Goal: Information Seeking & Learning: Learn about a topic

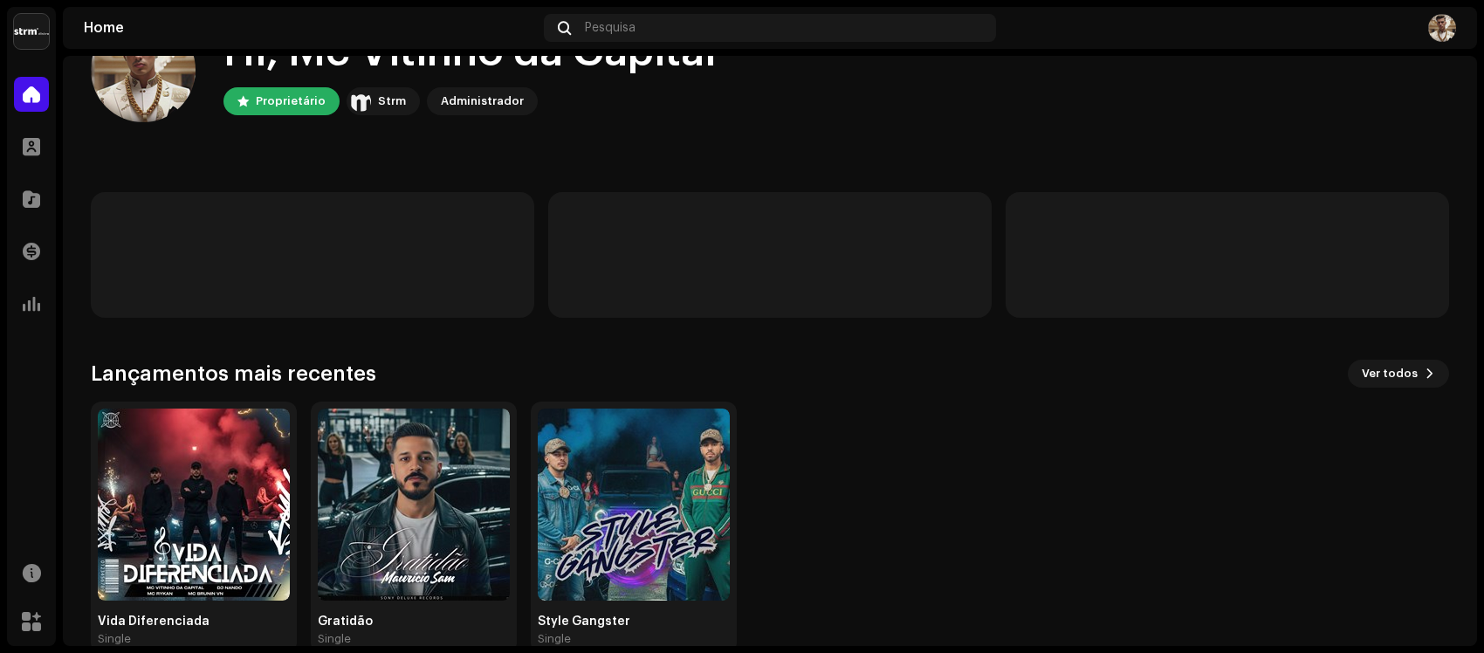
scroll to position [100, 0]
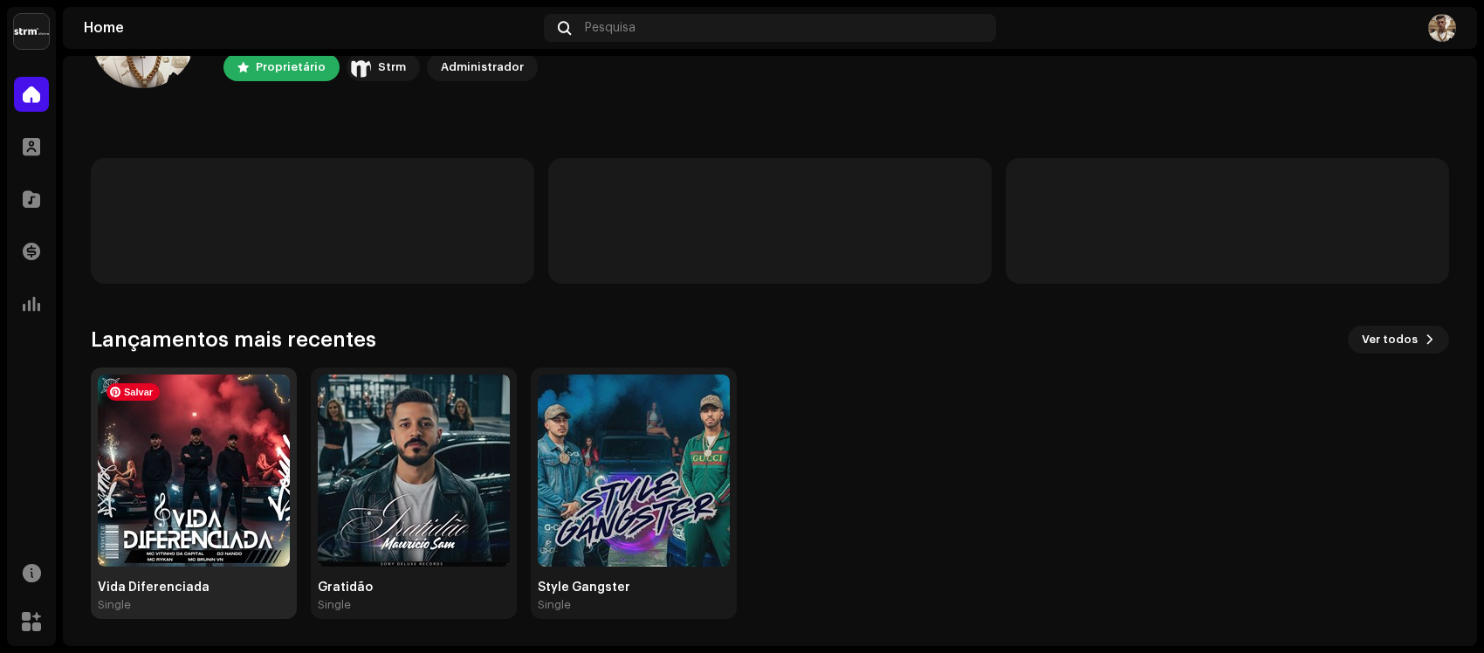
click at [198, 502] on img at bounding box center [194, 470] width 192 height 192
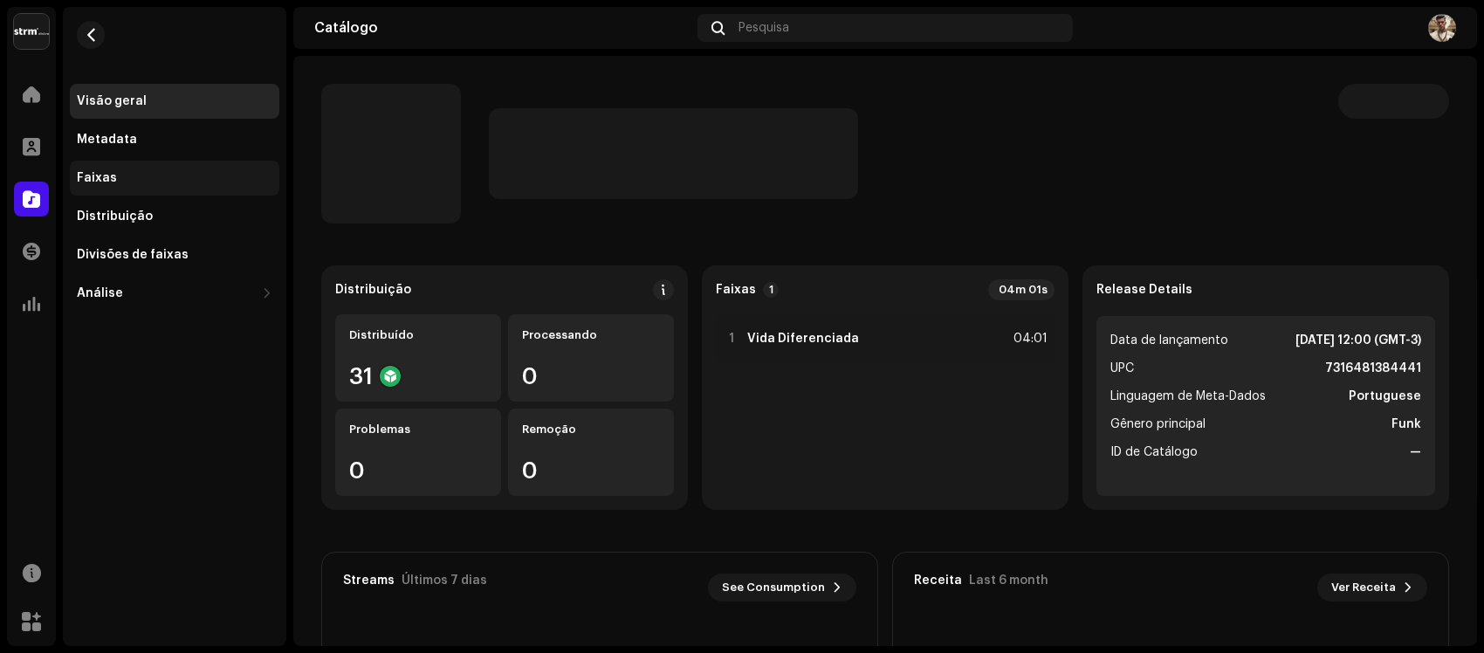
click at [120, 163] on div "Faixas" at bounding box center [174, 178] width 209 height 35
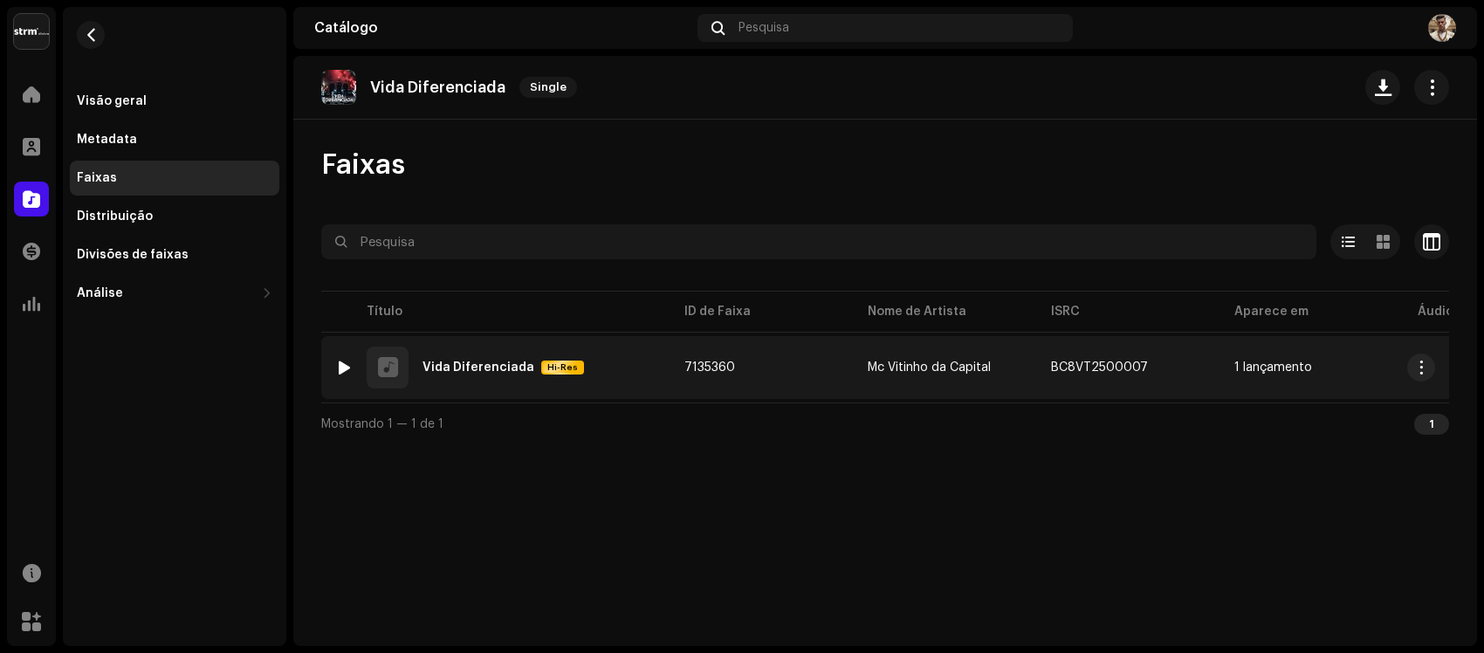
click at [708, 361] on span "7135360" at bounding box center [709, 367] width 51 height 12
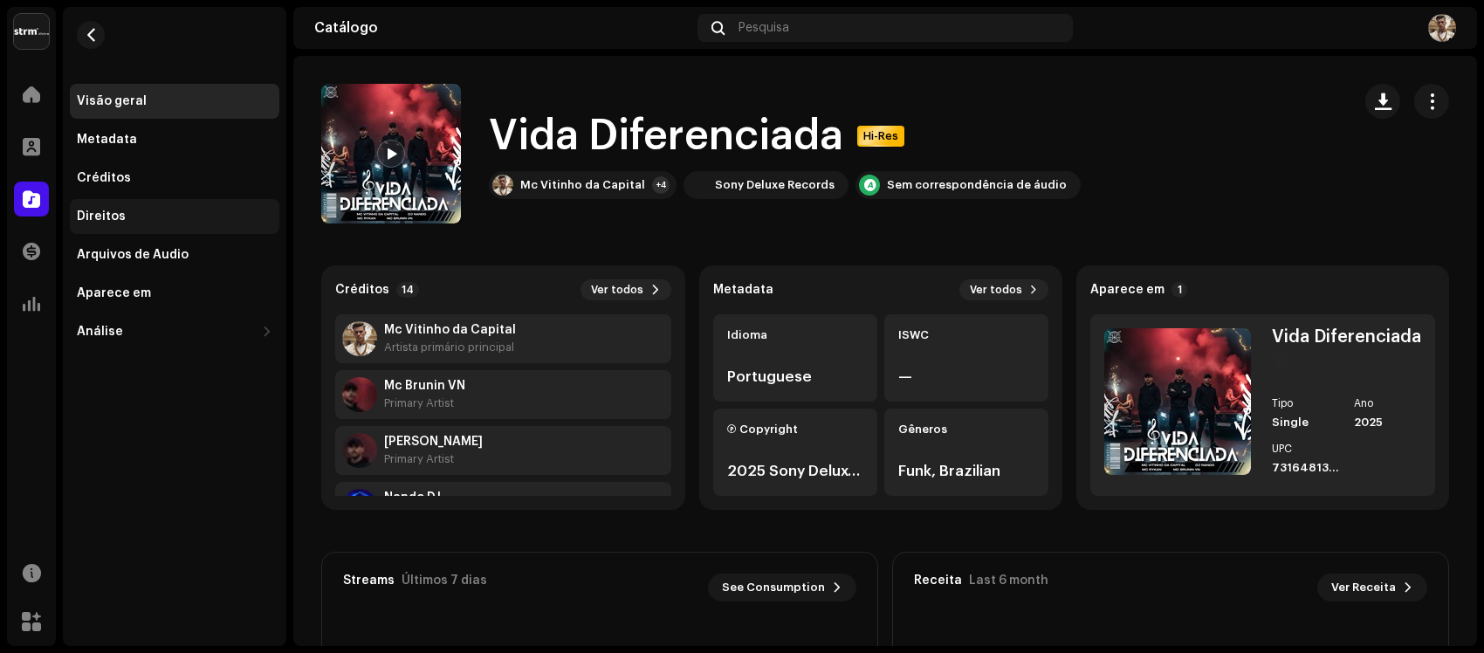
click at [123, 229] on div "Direitos" at bounding box center [174, 216] width 209 height 35
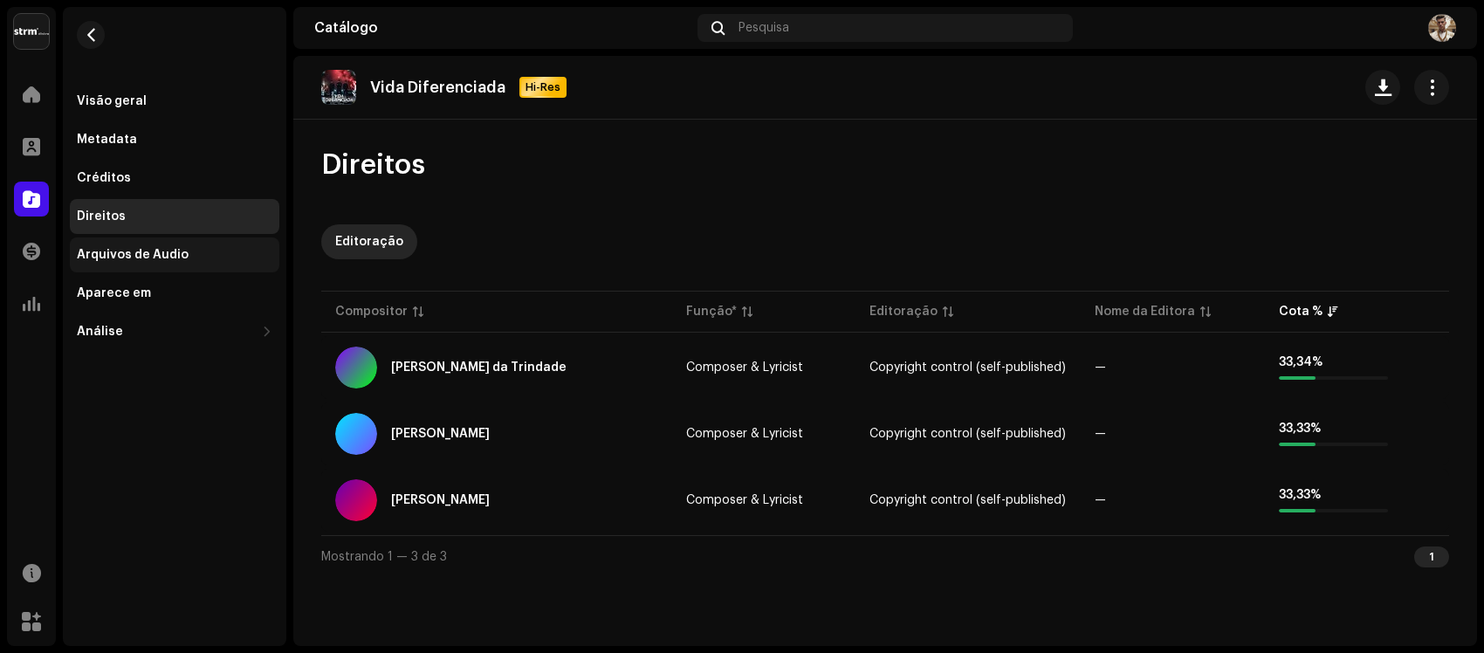
click at [140, 244] on div "Arquivos de Áudio" at bounding box center [174, 254] width 209 height 35
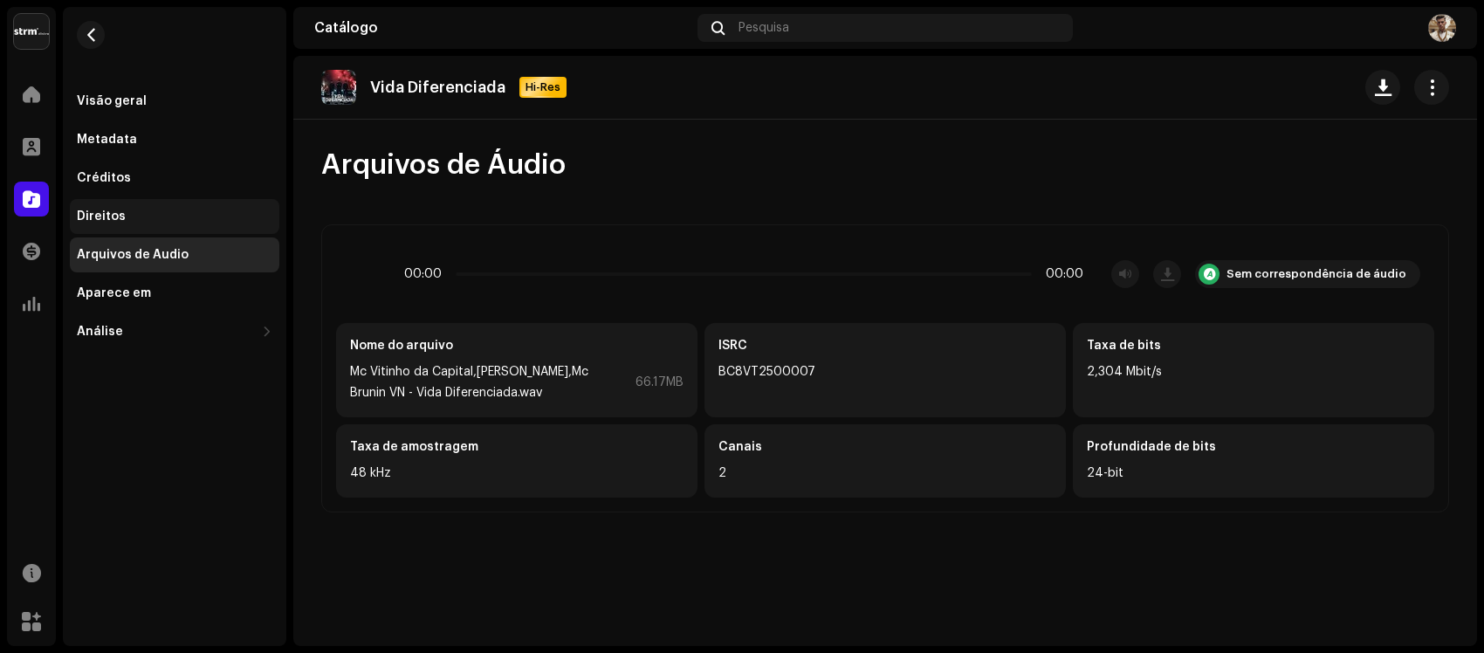
click at [141, 216] on div "Direitos" at bounding box center [174, 216] width 195 height 14
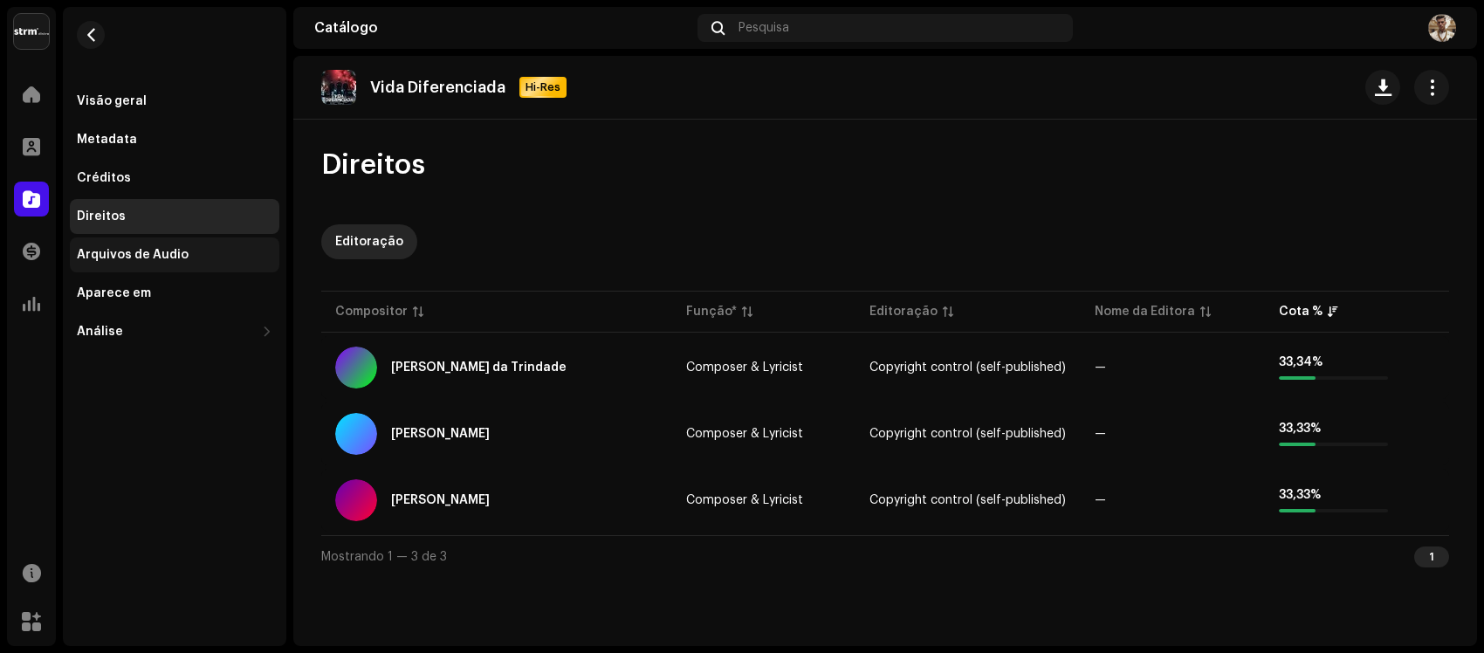
click at [216, 243] on div "Arquivos de Áudio" at bounding box center [174, 254] width 209 height 35
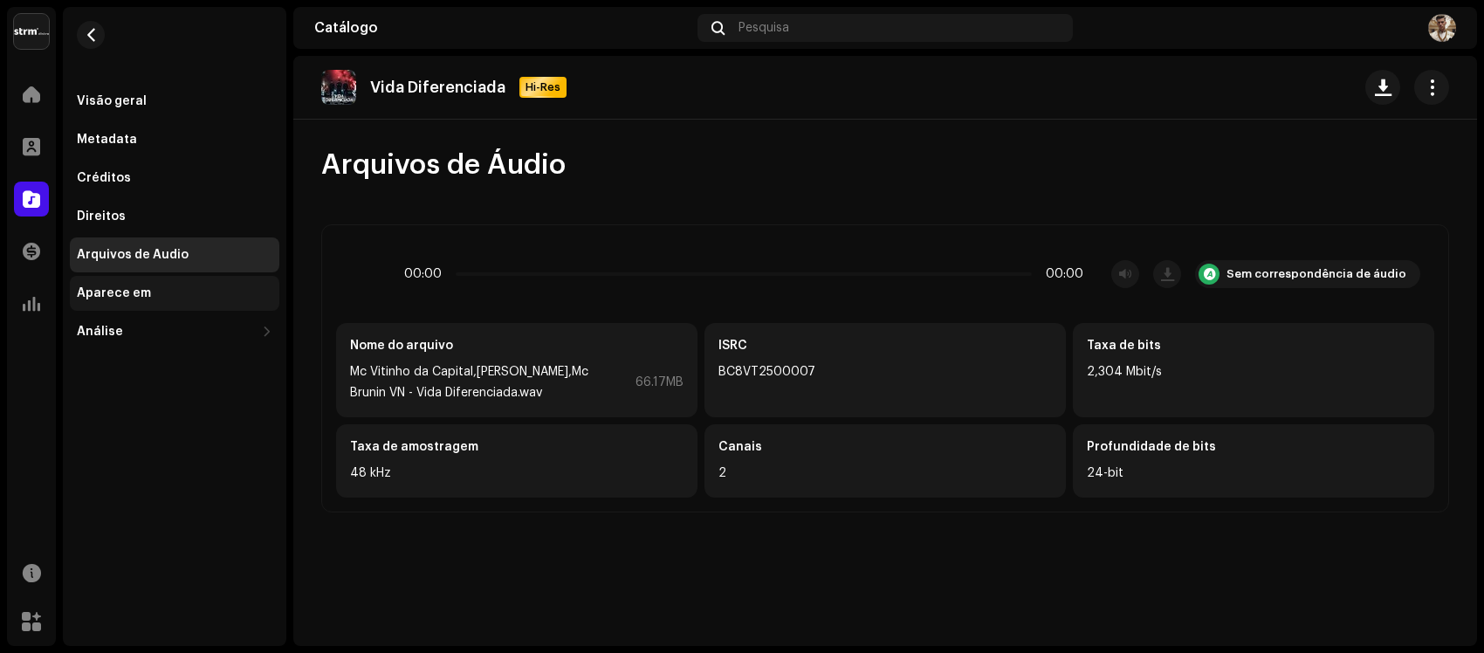
click at [206, 278] on div "Aparece em" at bounding box center [174, 293] width 209 height 35
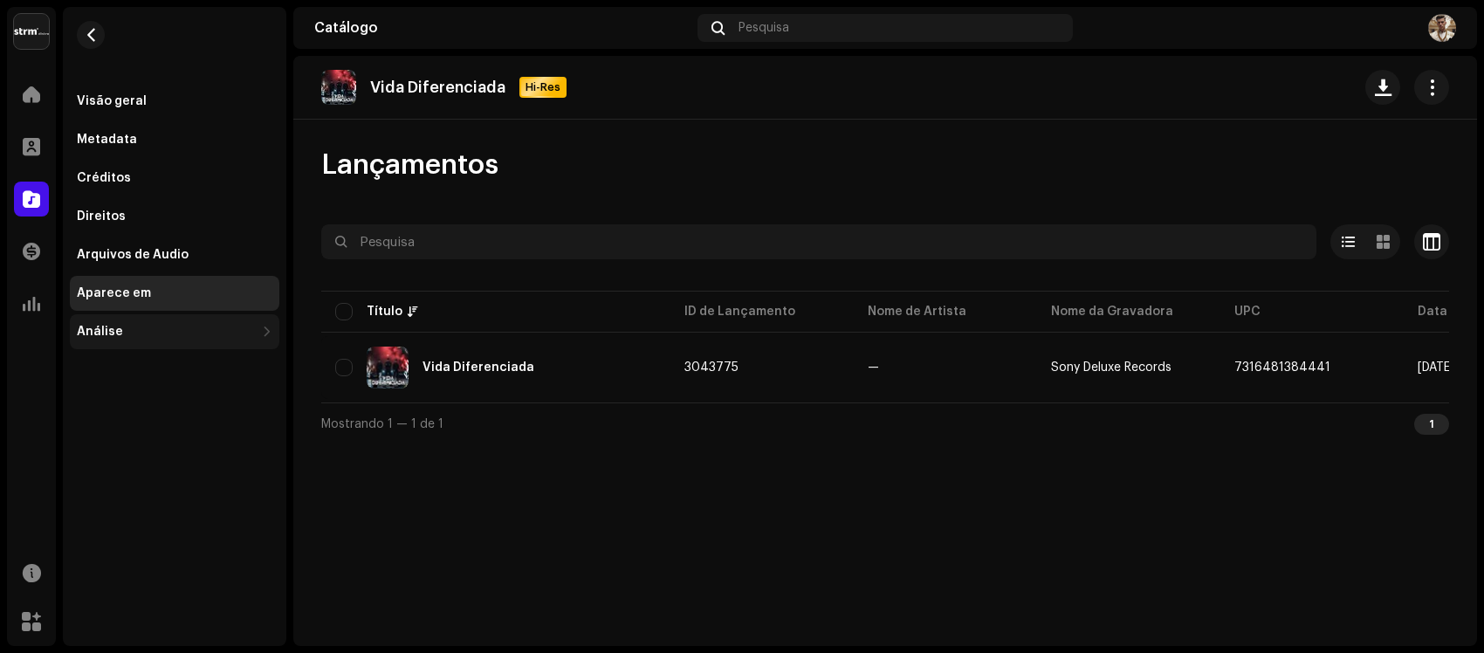
click at [96, 333] on div "Análise" at bounding box center [100, 332] width 46 height 14
click at [98, 24] on button "button" at bounding box center [91, 35] width 28 height 28
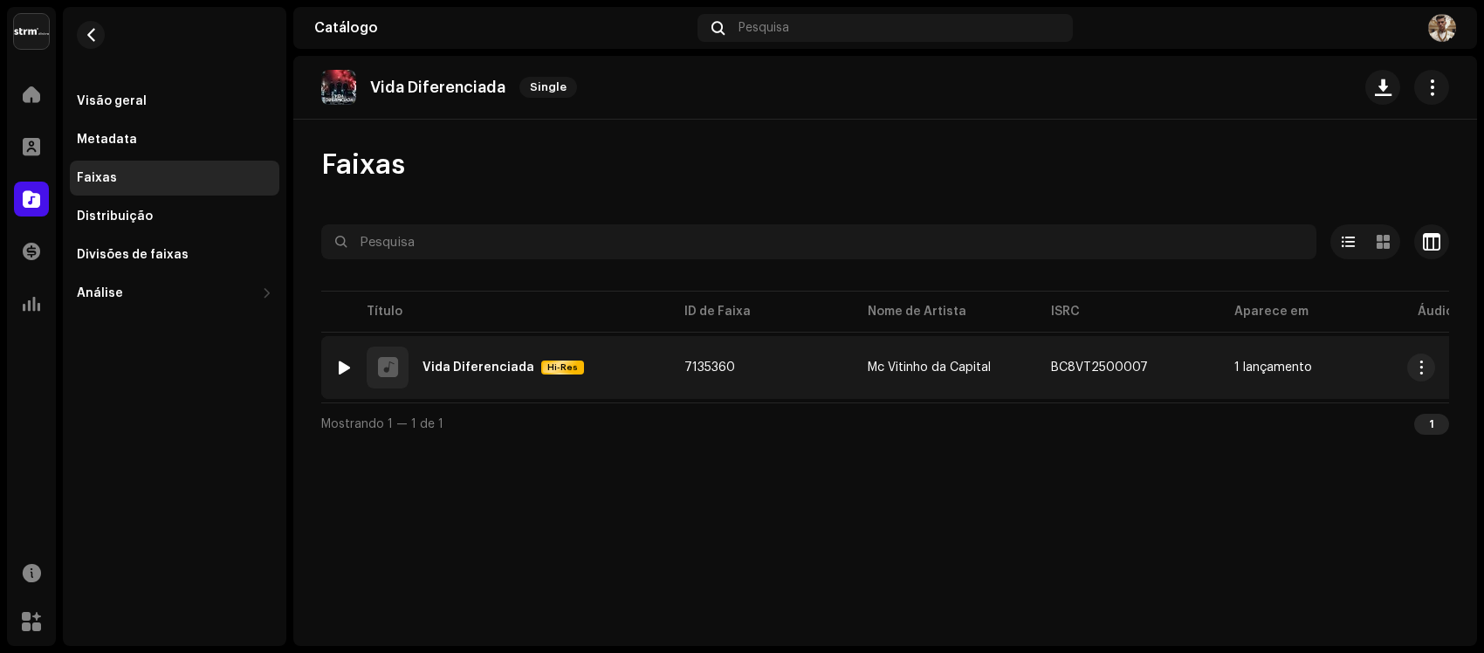
click at [599, 382] on div "1 Vida Diferenciada Hi-Res" at bounding box center [495, 367] width 321 height 42
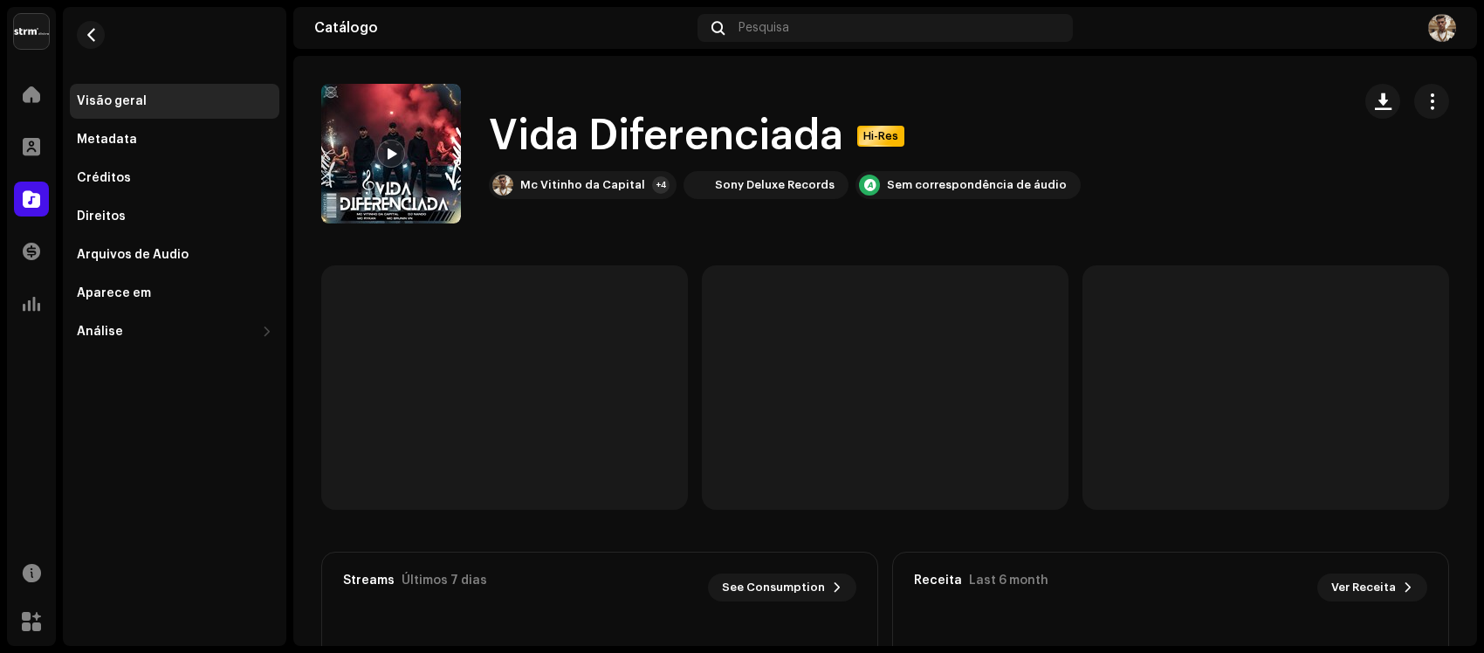
click at [1444, 96] on div "Vida Diferenciada Hi-Res Mc Vitinho da Capital +4 Sony Deluxe Records Sem corre…" at bounding box center [884, 154] width 1183 height 140
click at [1429, 96] on button "button" at bounding box center [1431, 101] width 35 height 35
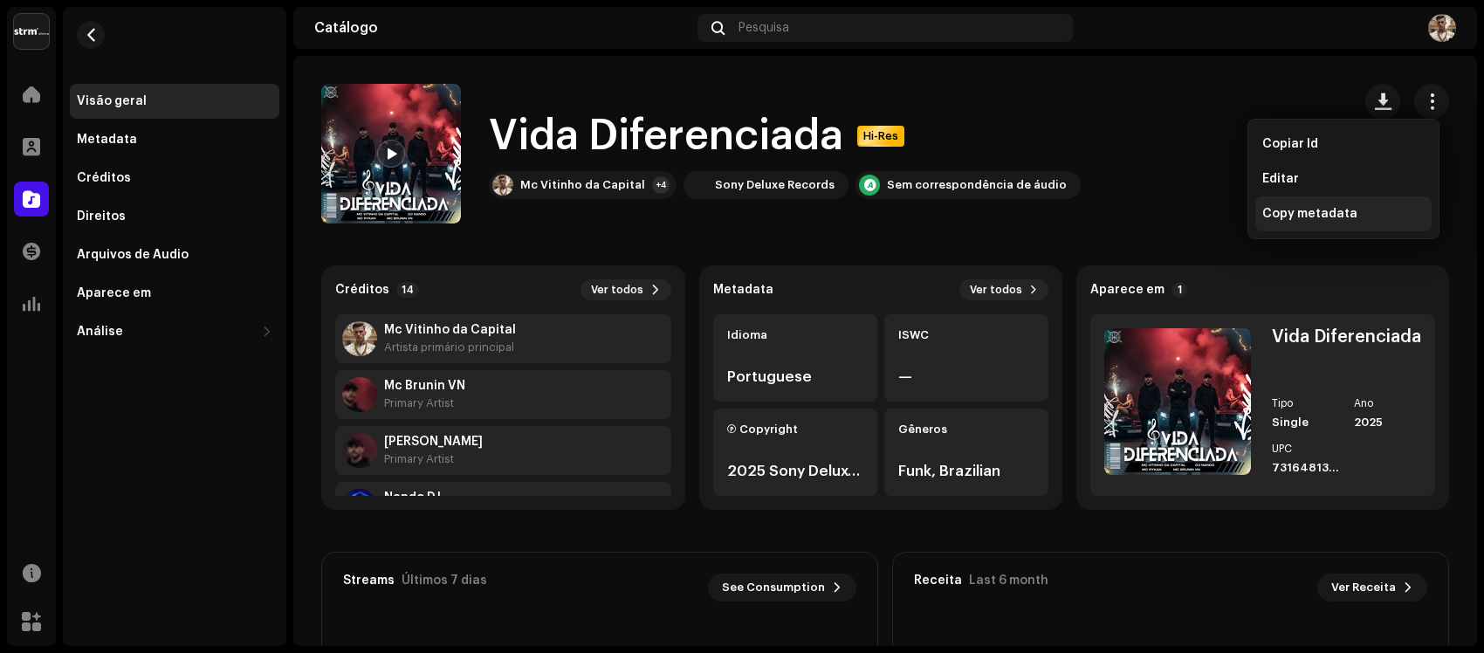
click at [1315, 223] on div "Copy metadata" at bounding box center [1343, 213] width 176 height 35
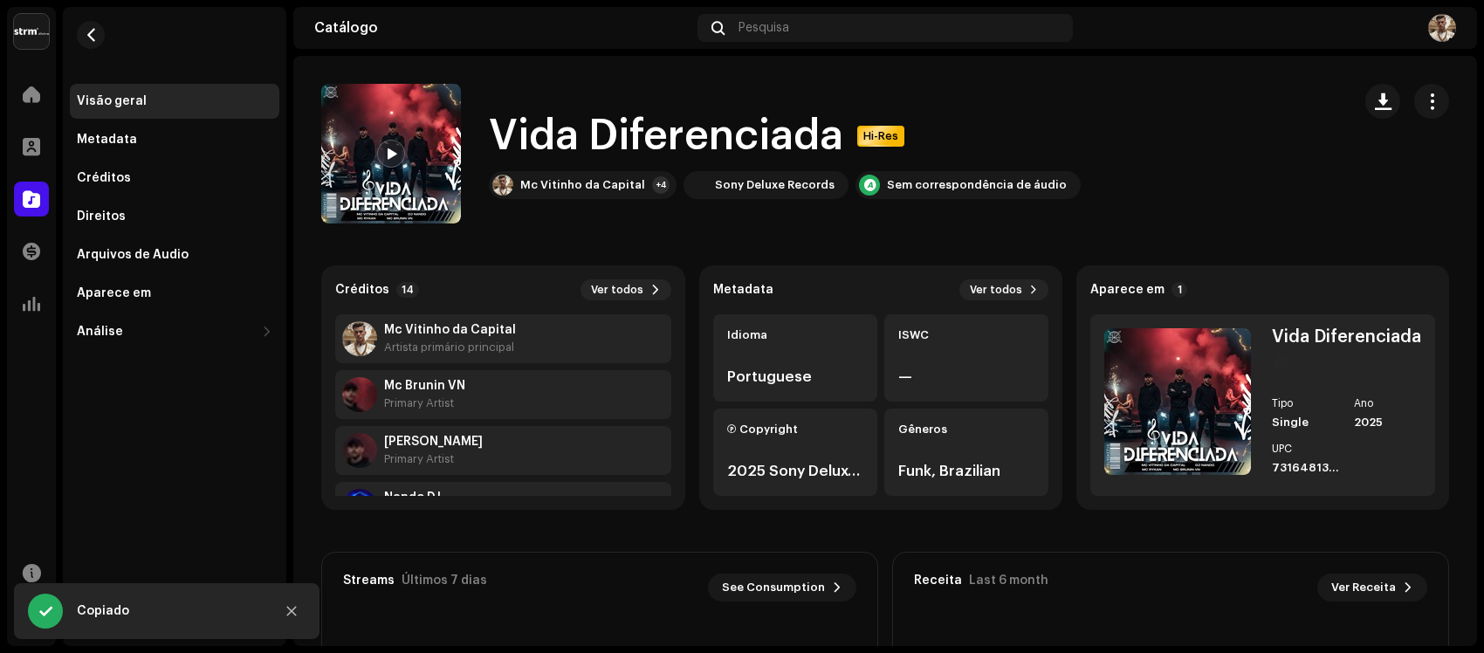
click at [668, 123] on h1 "Vida Diferenciada" at bounding box center [666, 136] width 354 height 56
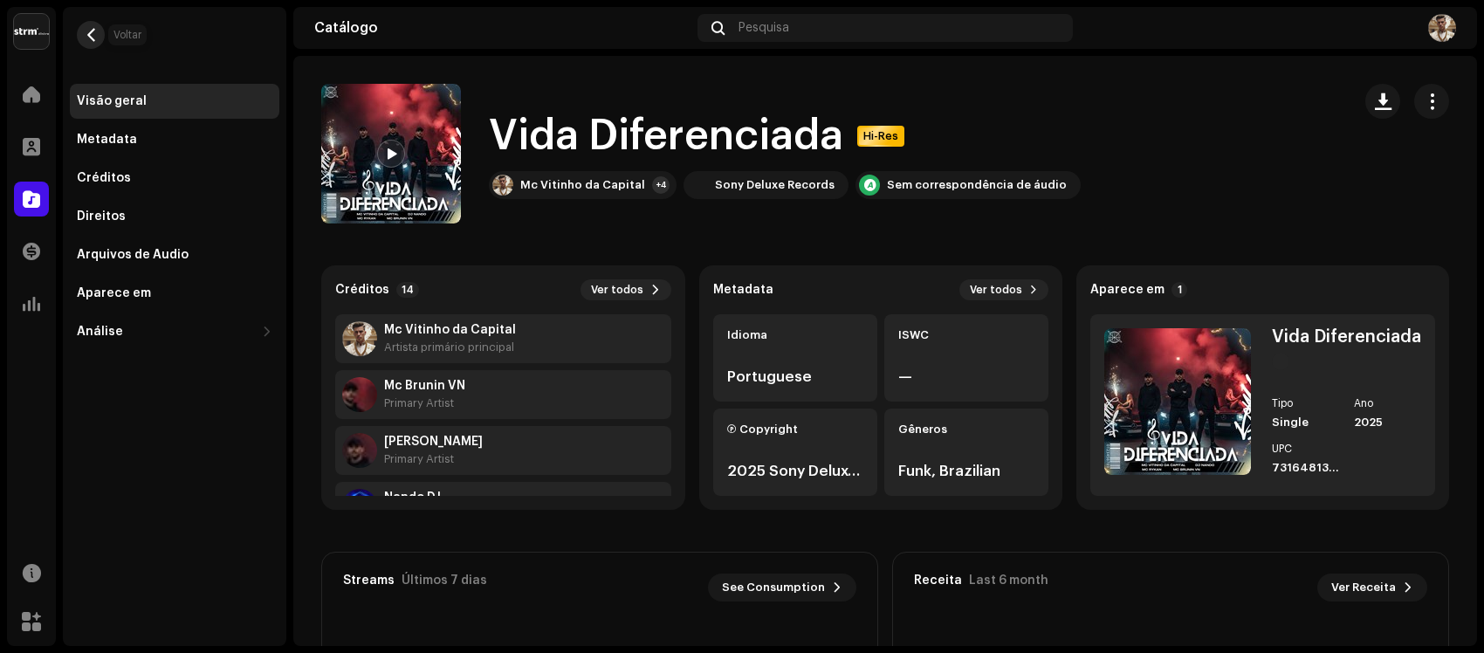
click at [100, 26] on button "button" at bounding box center [91, 35] width 28 height 28
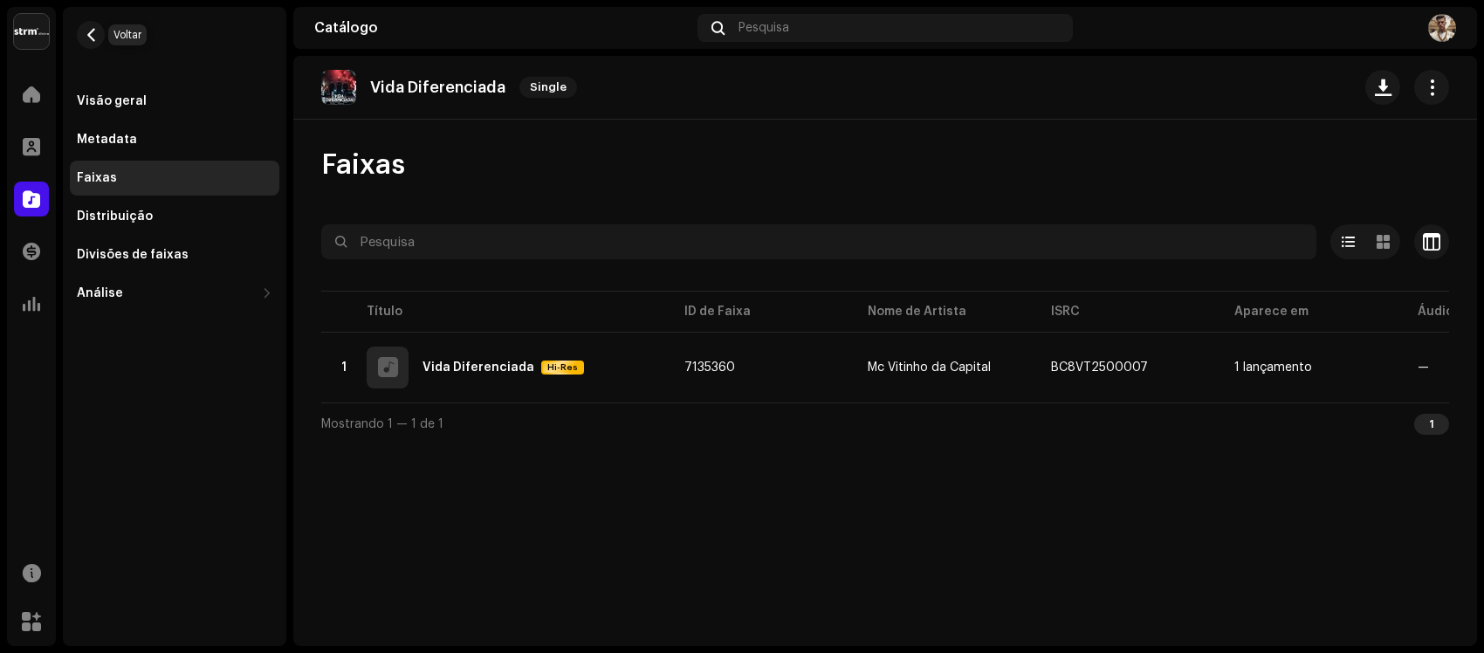
click at [100, 26] on button "button" at bounding box center [91, 35] width 28 height 28
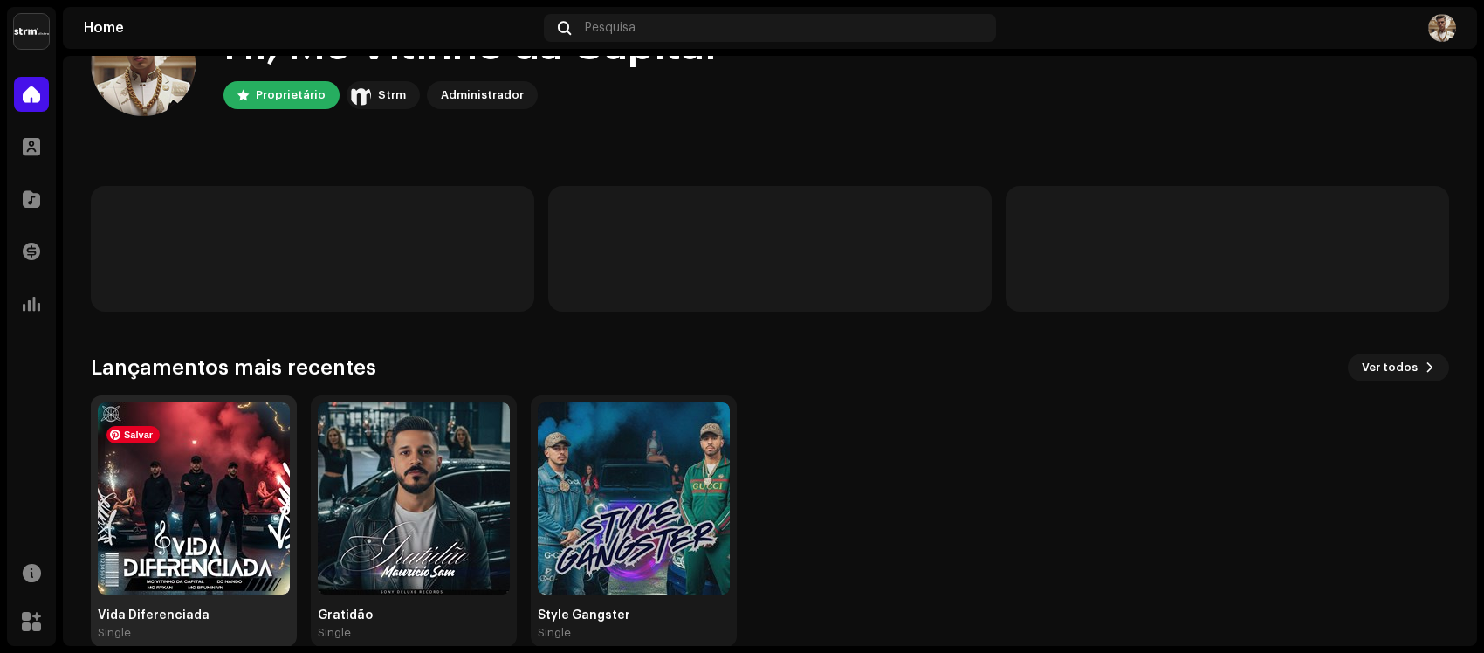
scroll to position [100, 0]
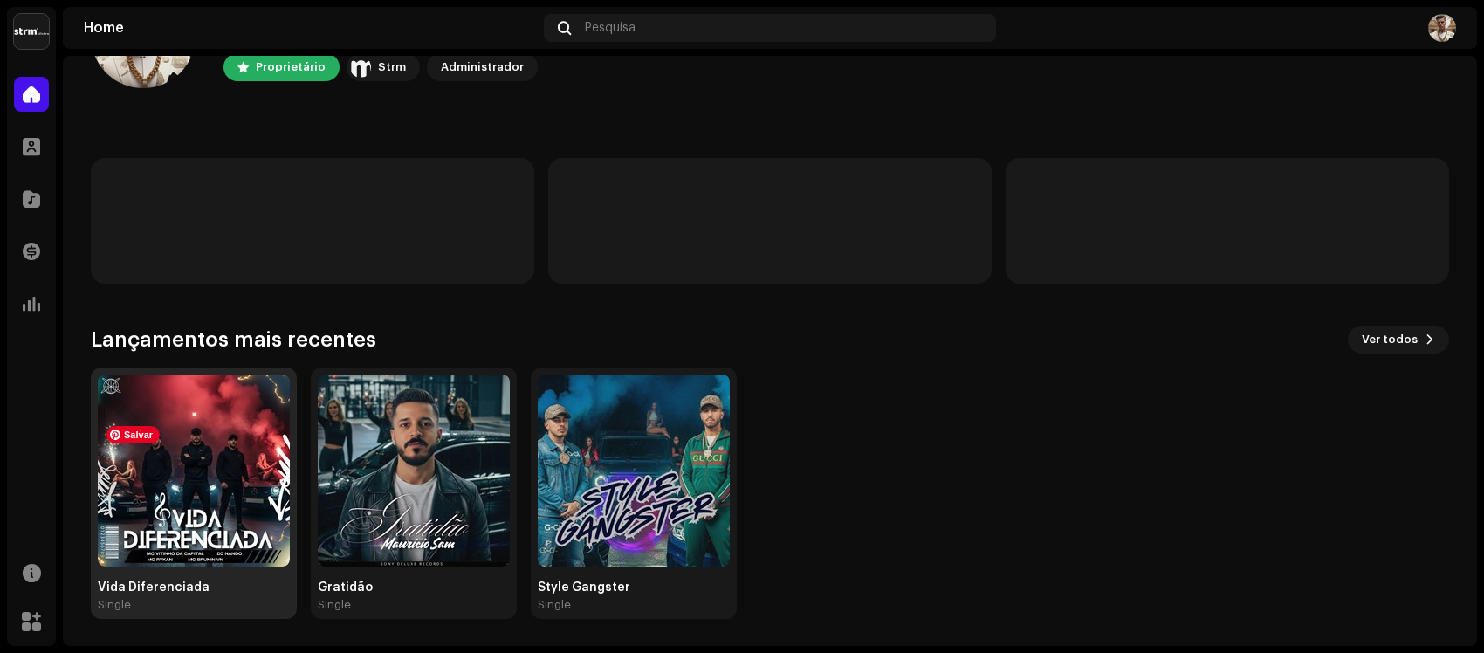
click at [271, 554] on img at bounding box center [194, 470] width 192 height 192
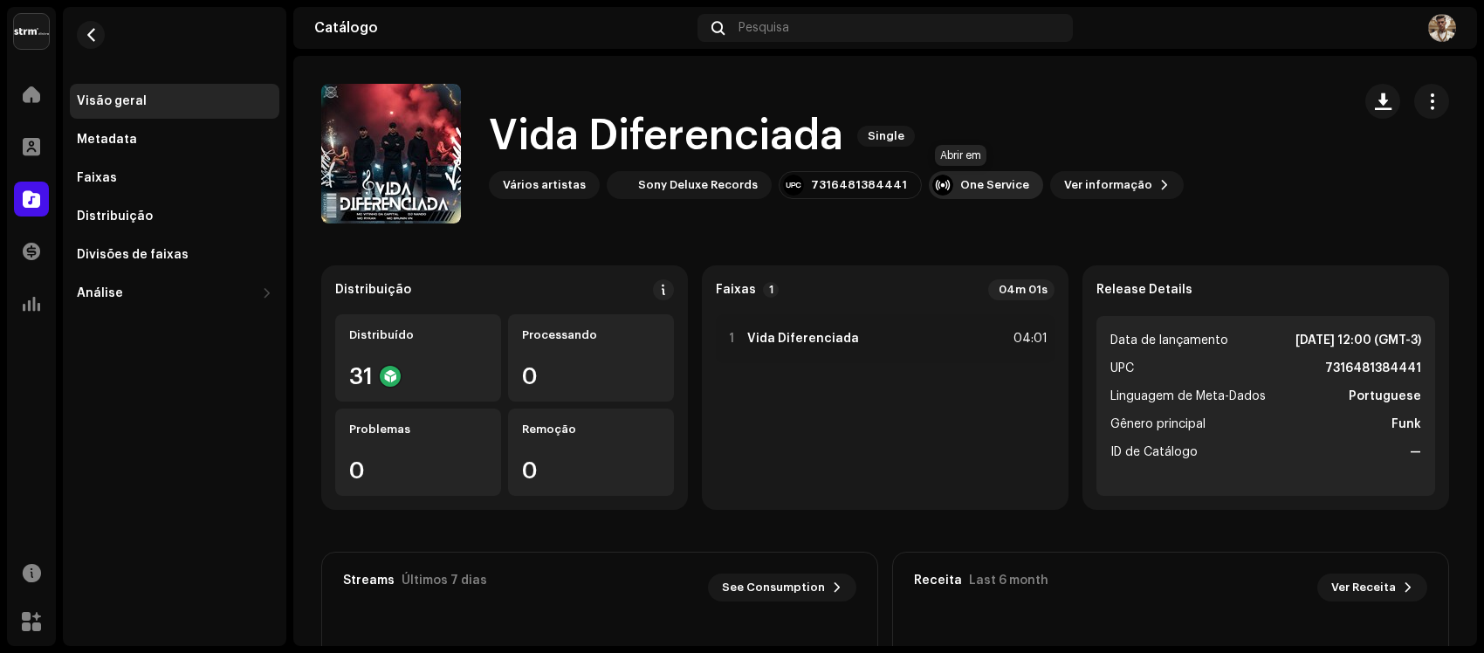
click at [967, 182] on div "One Service" at bounding box center [994, 185] width 69 height 14
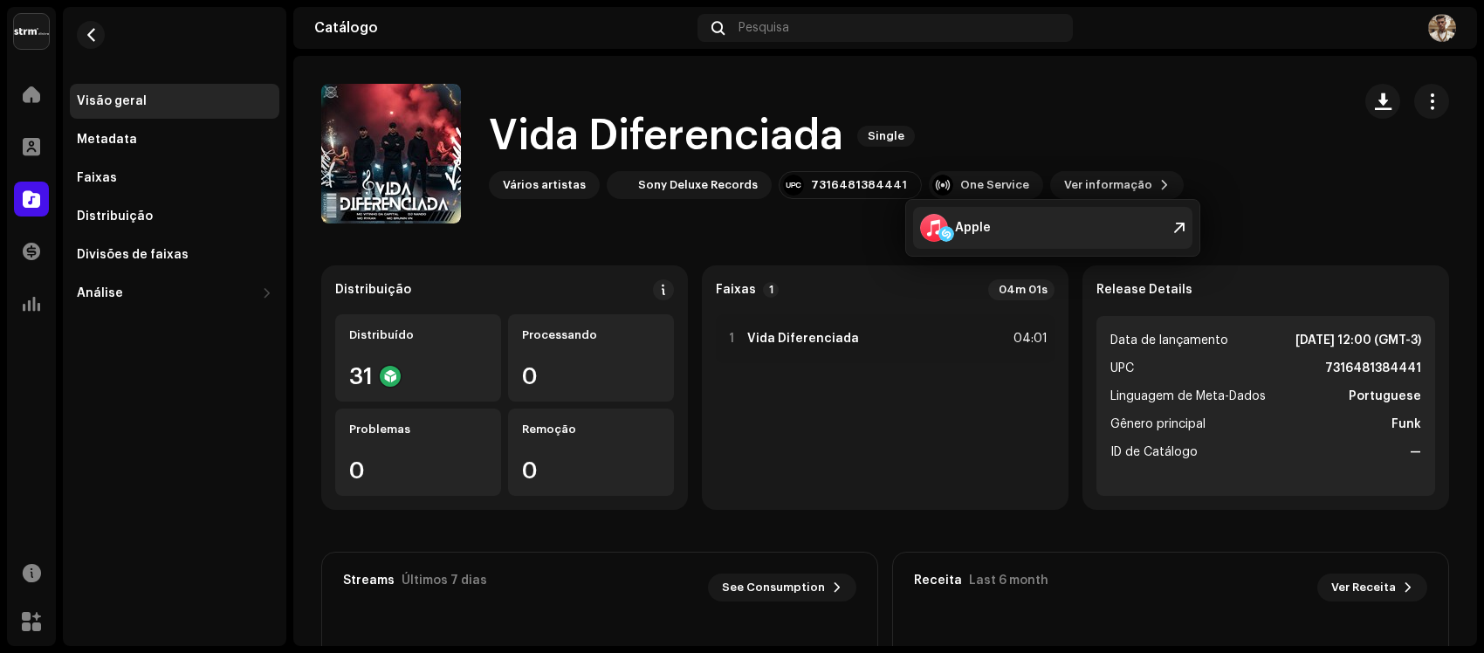
click at [1056, 216] on div "Apple" at bounding box center [1052, 228] width 279 height 42
click at [966, 184] on div "One Service" at bounding box center [994, 185] width 69 height 14
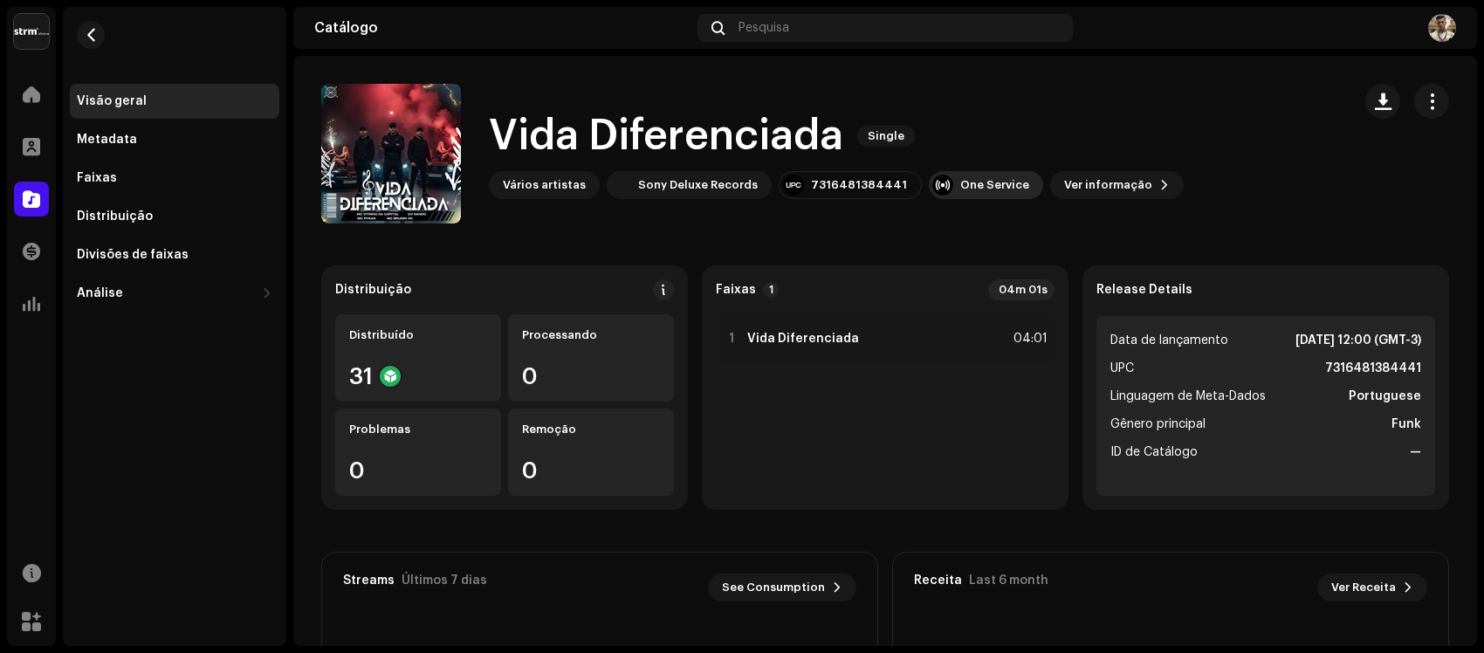
click at [966, 184] on div "One Service" at bounding box center [994, 185] width 69 height 14
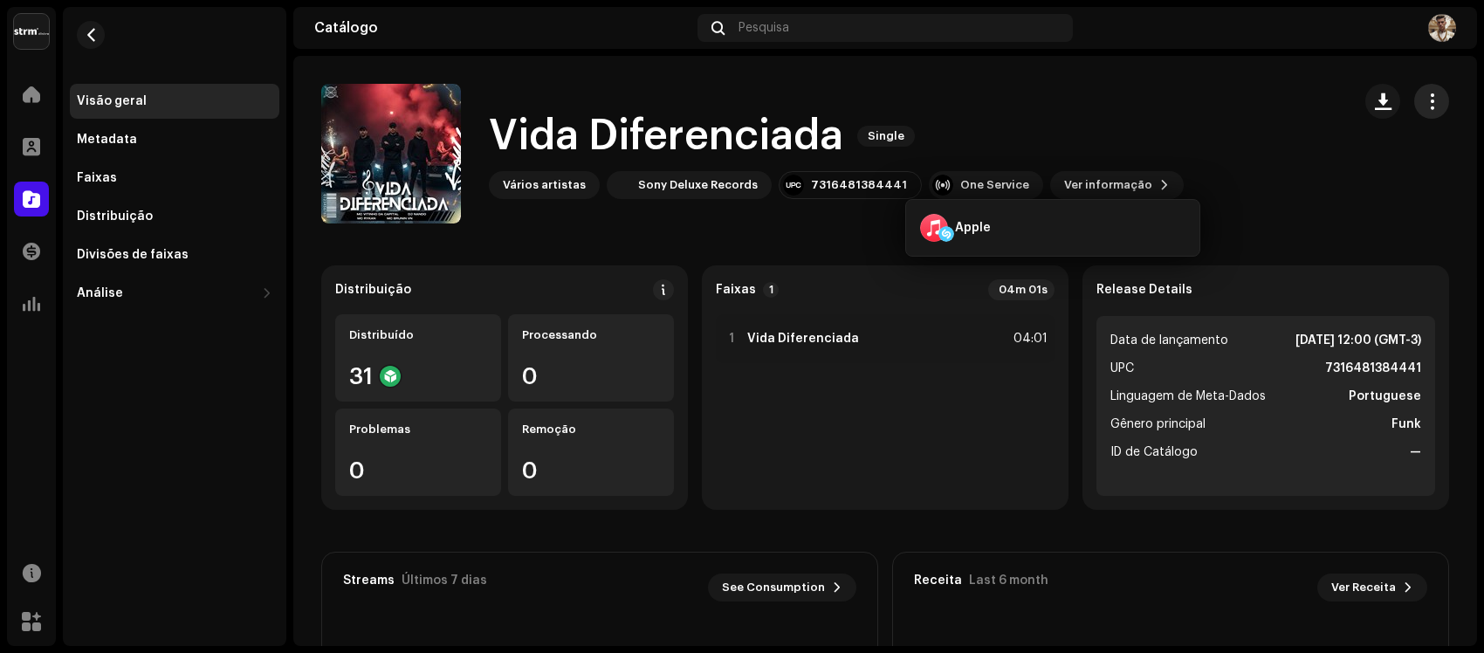
click at [1423, 103] on span "button" at bounding box center [1431, 101] width 17 height 14
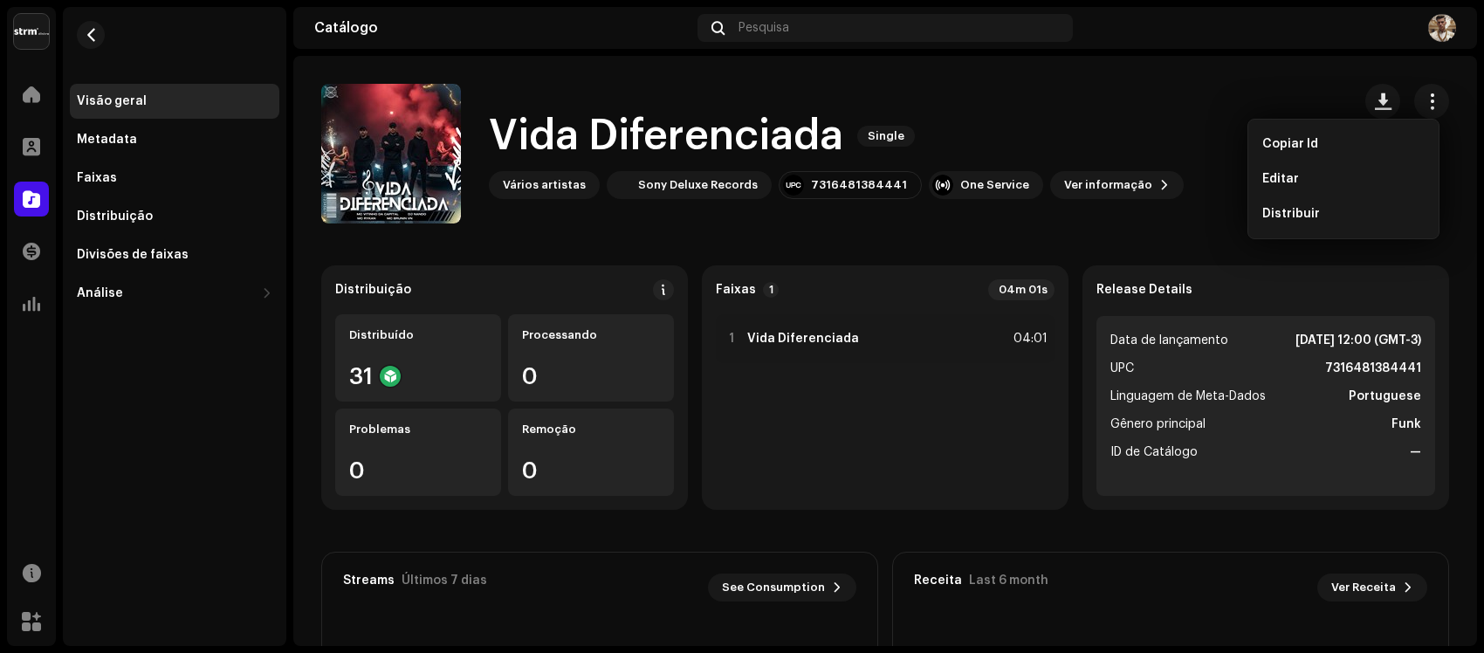
click at [1088, 57] on catalog-releases-details-overview "Vida Diferenciada Single Vida Diferenciada Single Vários artistas Sony Deluxe R…" at bounding box center [884, 492] width 1183 height 873
